Goal: Task Accomplishment & Management: Manage account settings

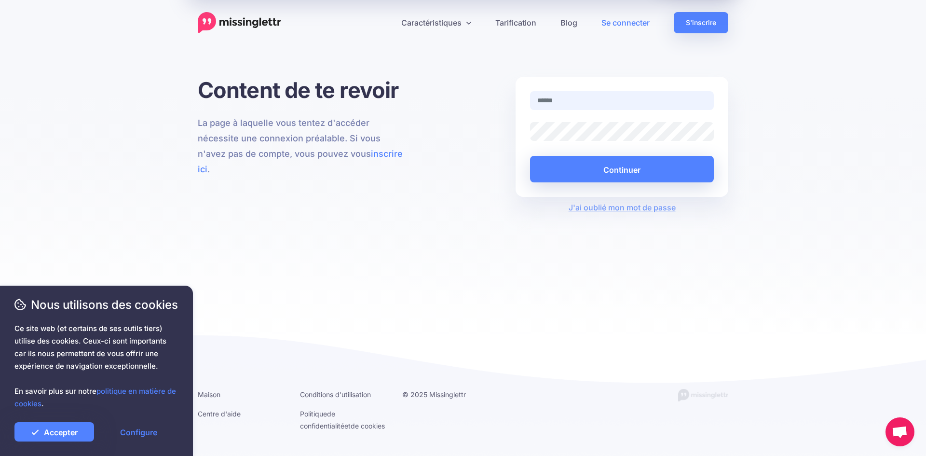
paste input "**********"
type input "**********"
click at [574, 165] on button "Continuer" at bounding box center [622, 169] width 184 height 27
click at [80, 435] on link "Accepter" at bounding box center [54, 431] width 80 height 19
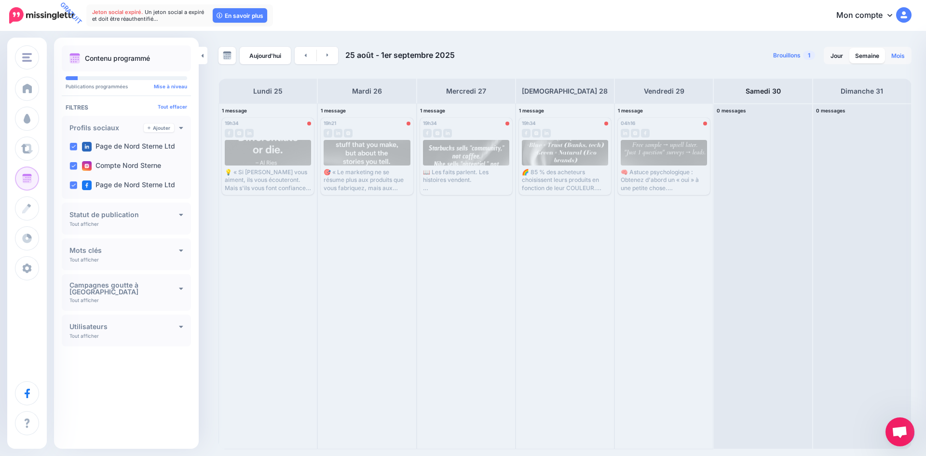
click at [906, 56] on link "Mois" at bounding box center [898, 55] width 25 height 15
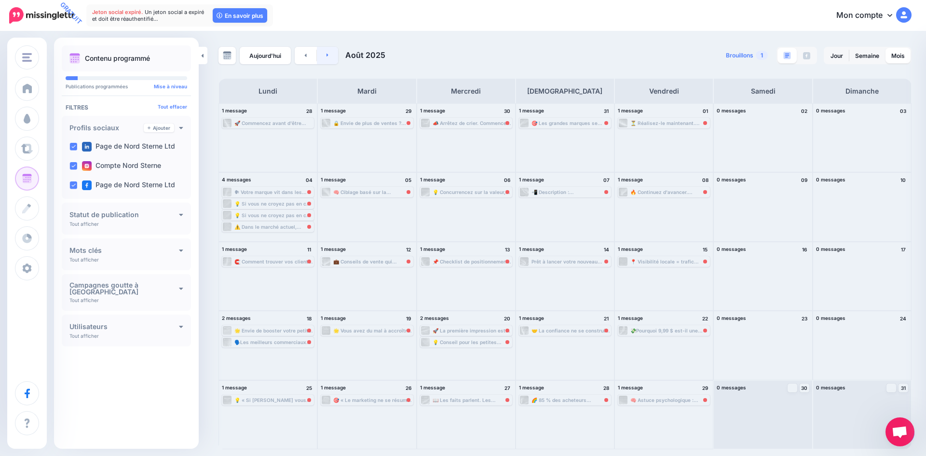
click at [329, 57] on icon at bounding box center [328, 55] width 2 height 6
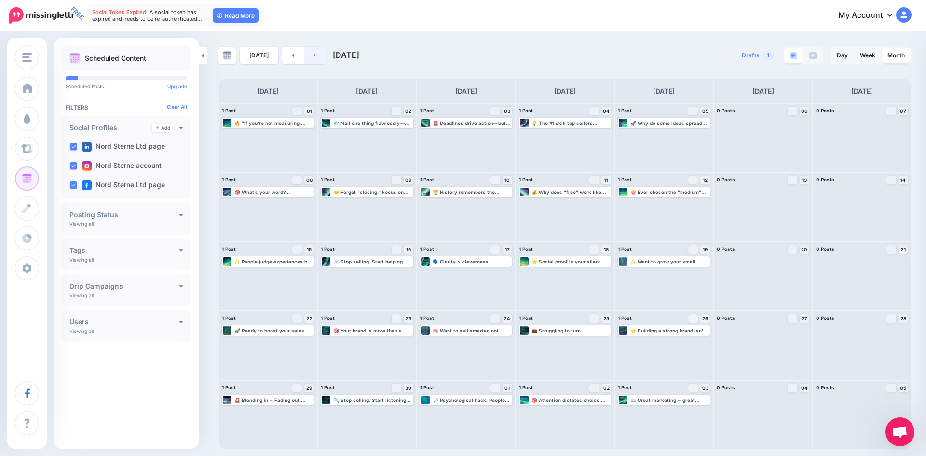
click at [308, 55] on link at bounding box center [315, 55] width 22 height 17
click at [321, 53] on link at bounding box center [315, 55] width 22 height 17
click at [317, 58] on link at bounding box center [315, 55] width 22 height 17
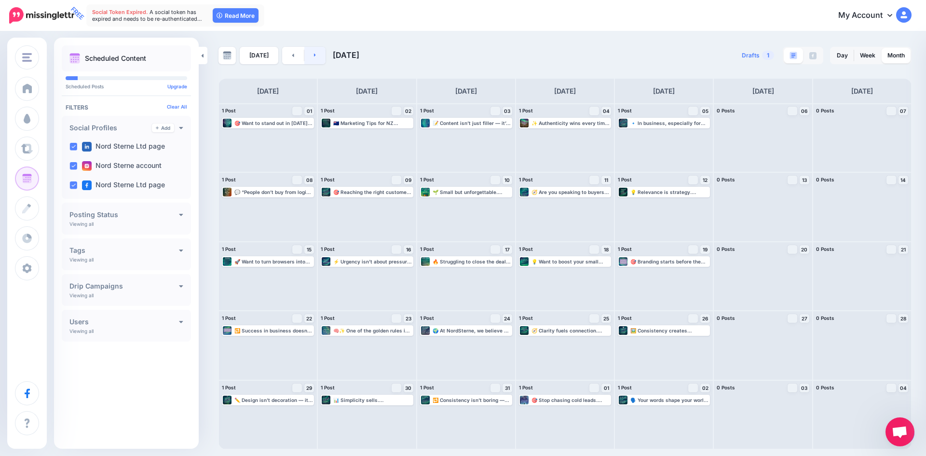
click at [317, 58] on link at bounding box center [315, 55] width 22 height 17
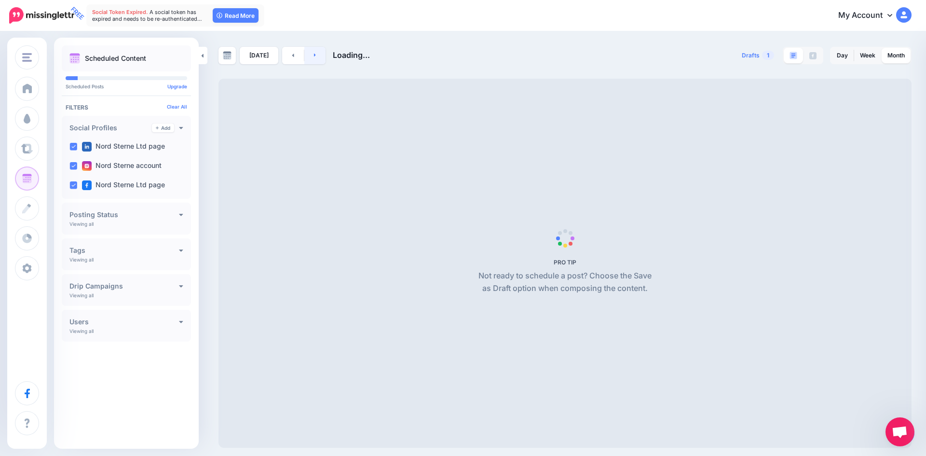
click at [317, 58] on link at bounding box center [315, 55] width 22 height 17
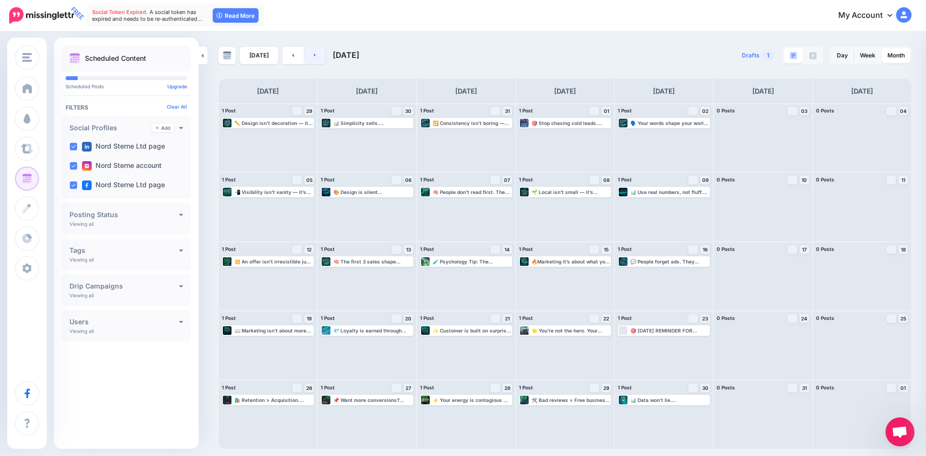
click at [317, 52] on link at bounding box center [315, 55] width 22 height 17
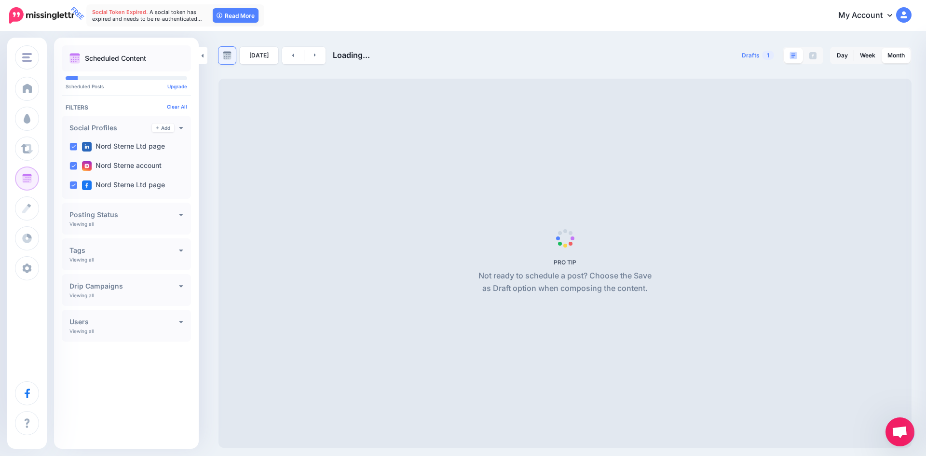
click at [231, 56] on img at bounding box center [227, 55] width 9 height 9
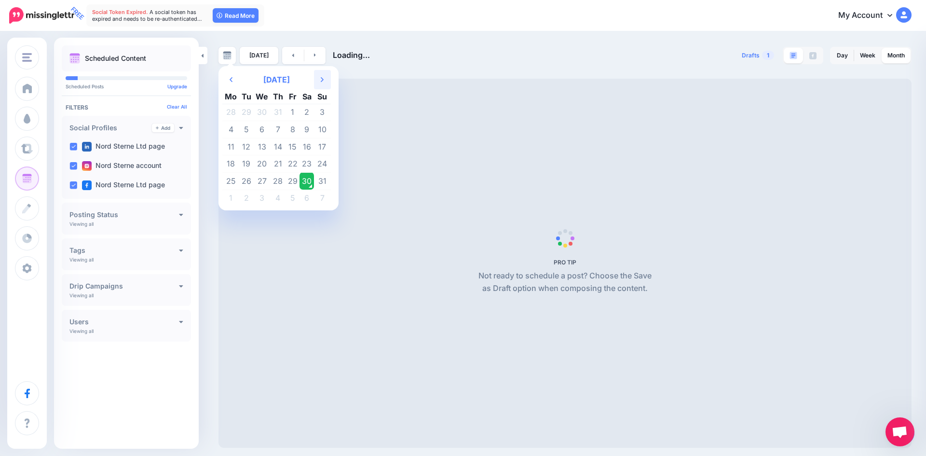
click at [318, 78] on th "Next Month" at bounding box center [322, 79] width 17 height 19
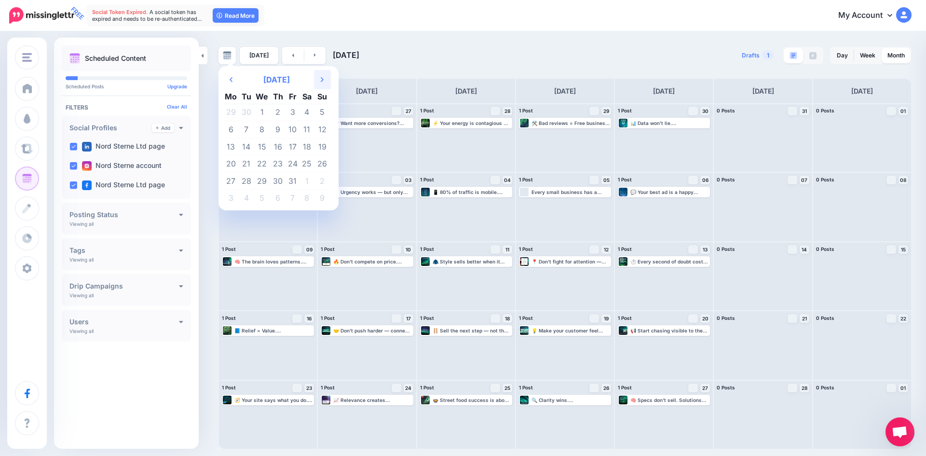
click at [318, 78] on th "Next Month" at bounding box center [322, 79] width 17 height 19
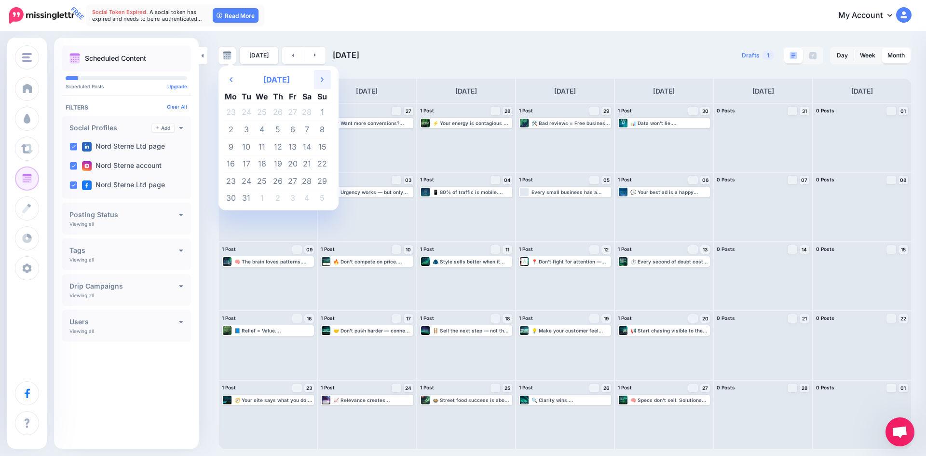
click at [318, 78] on th "Next Month" at bounding box center [322, 79] width 17 height 19
click at [277, 128] on td "11" at bounding box center [278, 129] width 15 height 17
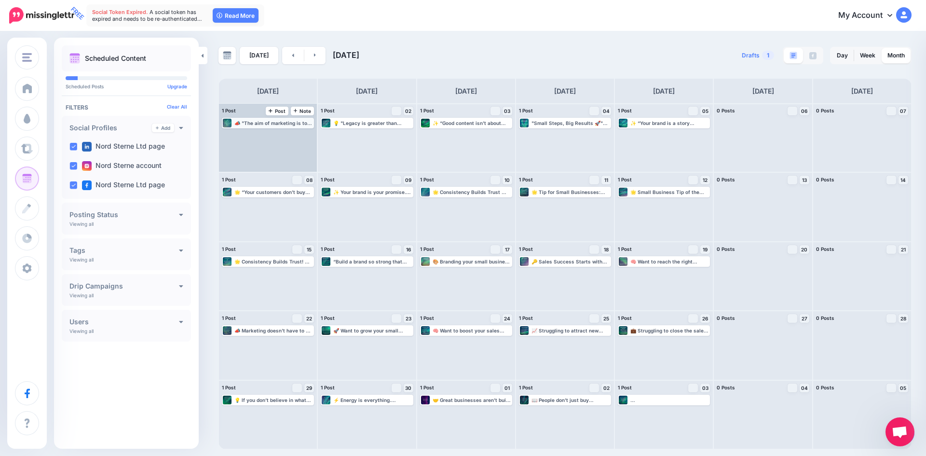
click at [268, 124] on div "📣 "The aim of marketing is to know and understand the customer so well the prod…" at bounding box center [273, 123] width 79 height 6
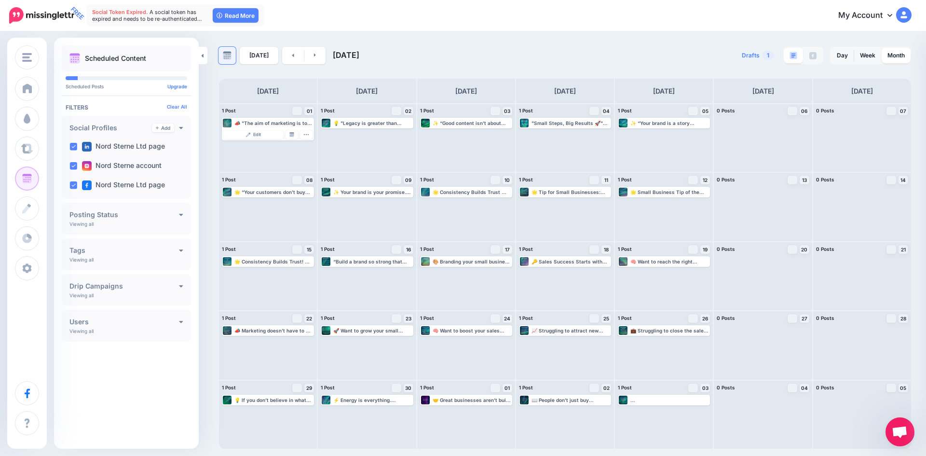
click at [223, 56] on img at bounding box center [227, 55] width 9 height 9
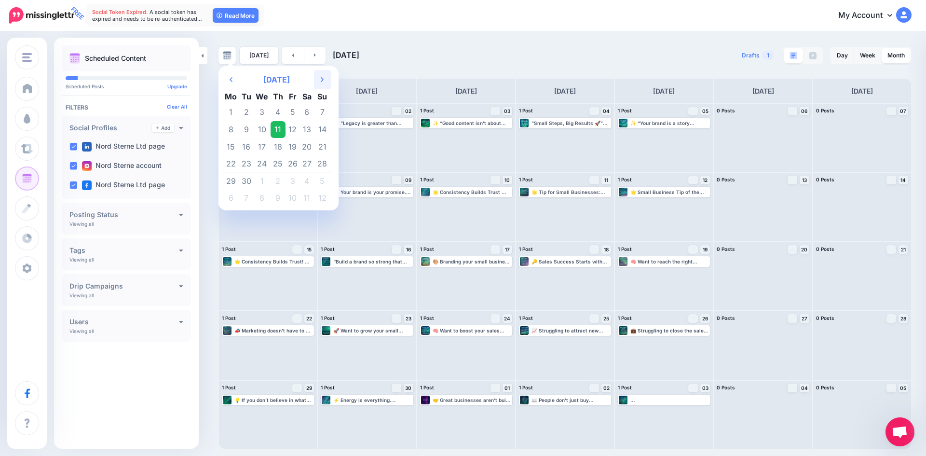
click at [321, 81] on icon "Next Month" at bounding box center [322, 80] width 3 height 8
click at [320, 81] on th "Next Month" at bounding box center [322, 79] width 17 height 19
click at [321, 81] on icon "Next Month" at bounding box center [322, 80] width 3 height 8
click at [320, 81] on th "Next Month" at bounding box center [322, 79] width 17 height 19
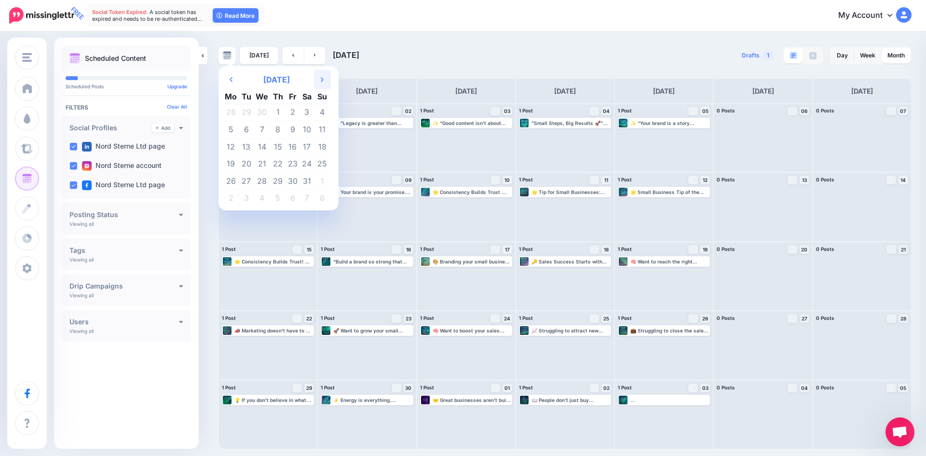
click at [320, 81] on th "Next Month" at bounding box center [322, 79] width 17 height 19
click at [321, 81] on icon "Next Month" at bounding box center [322, 80] width 3 height 8
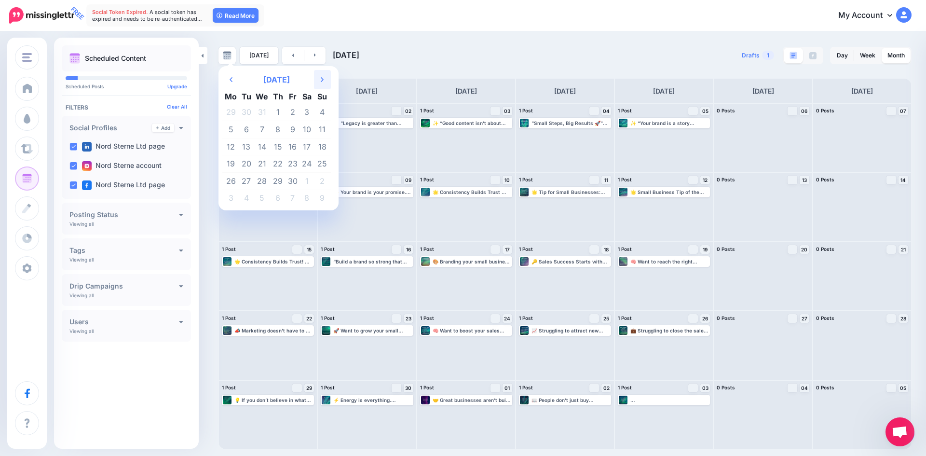
click at [320, 81] on th "Next Month" at bounding box center [322, 79] width 17 height 19
click at [229, 125] on td "3" at bounding box center [230, 129] width 17 height 17
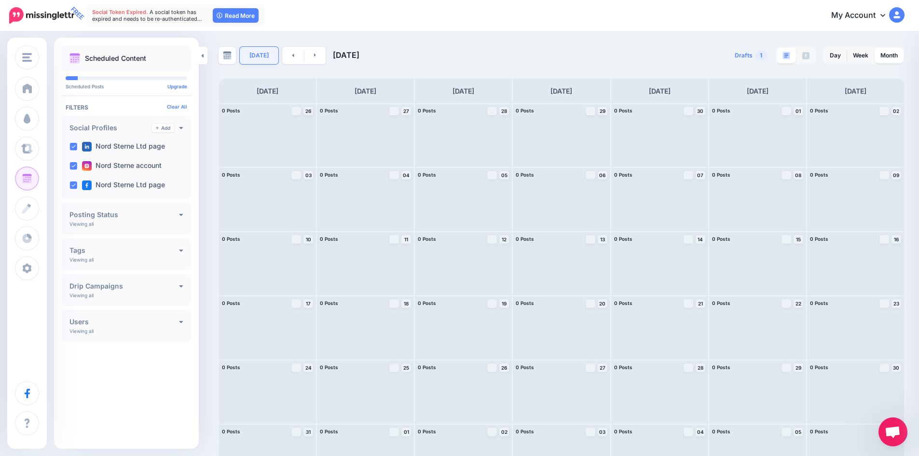
click at [261, 54] on link "[DATE]" at bounding box center [259, 55] width 39 height 17
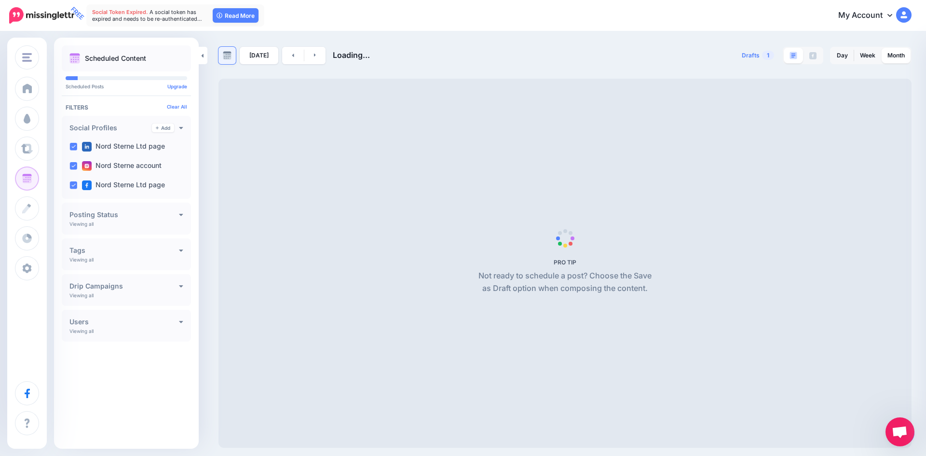
click at [233, 58] on link at bounding box center [227, 55] width 17 height 17
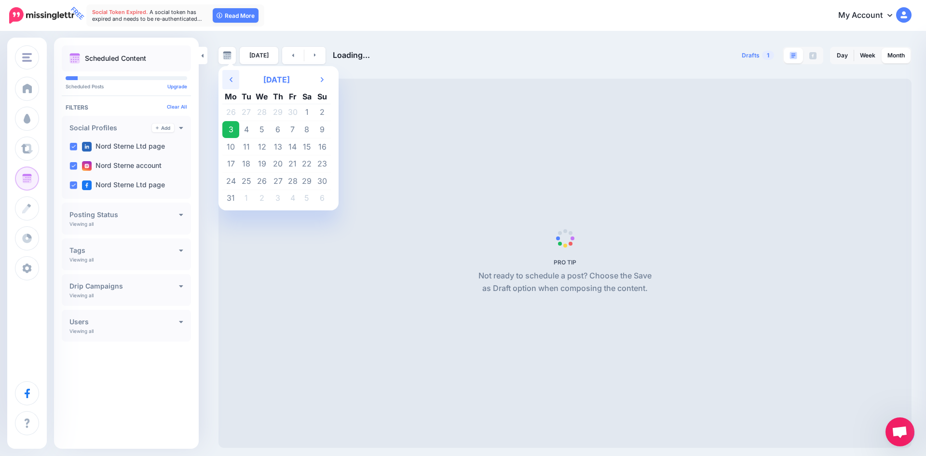
click at [233, 82] on th "Previous Month" at bounding box center [230, 79] width 17 height 19
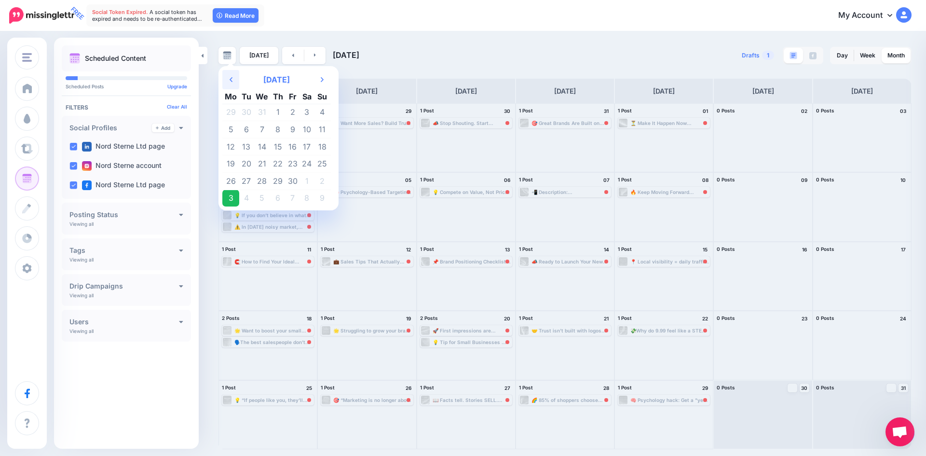
click at [233, 82] on th "Previous Month" at bounding box center [230, 79] width 17 height 19
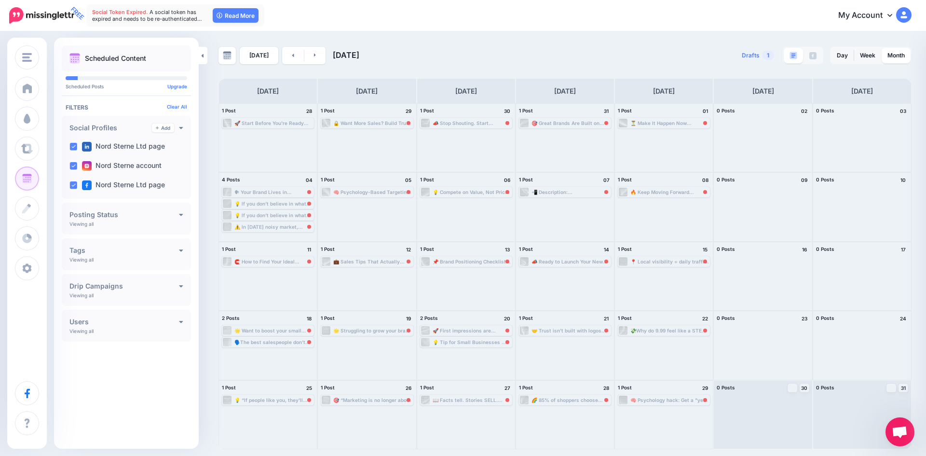
click at [360, 65] on div "[DATE] [DATE] Drafts 1 Day Week Month PRO TIP" at bounding box center [565, 248] width 708 height 402
